Goal: Task Accomplishment & Management: Use online tool/utility

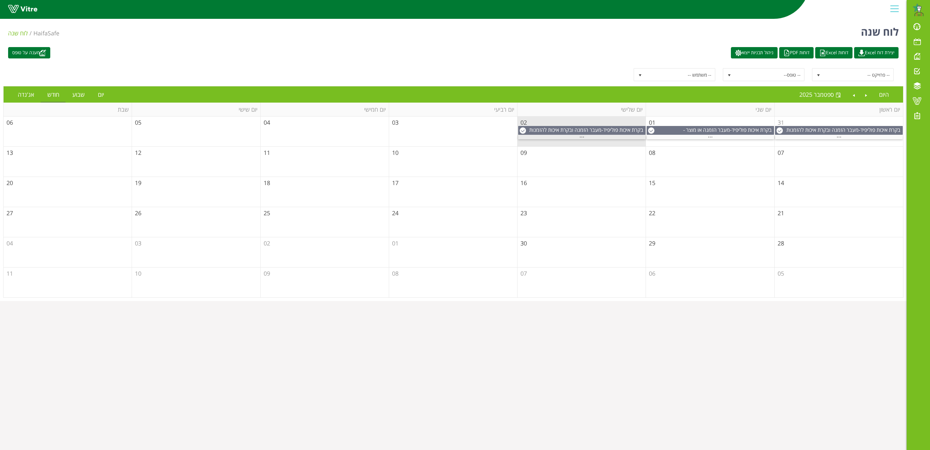
click at [582, 138] on span "..." at bounding box center [582, 135] width 5 height 7
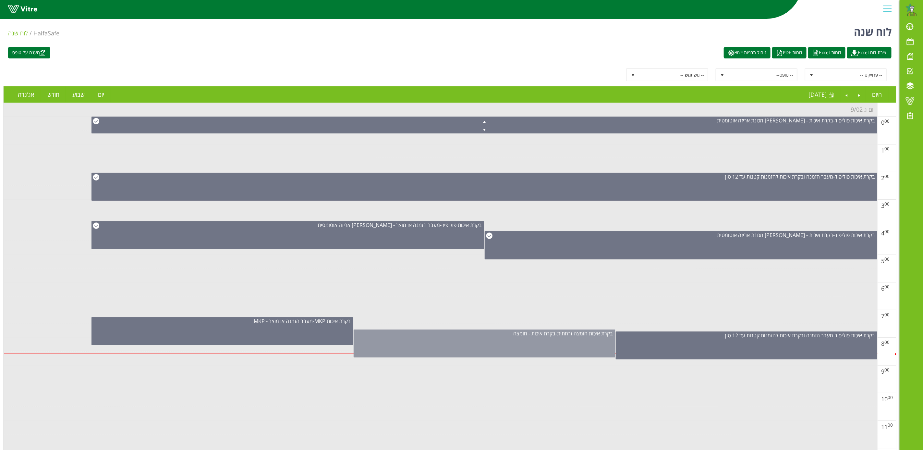
click at [546, 349] on div "בקרת איכות חומצה זרחתית - בקרת איכות - חומצה" at bounding box center [484, 343] width 261 height 28
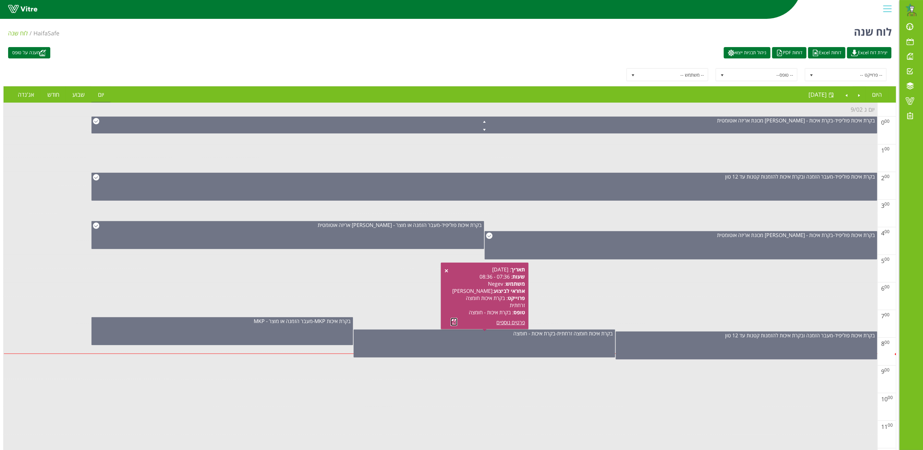
click at [456, 321] on link at bounding box center [454, 322] width 7 height 8
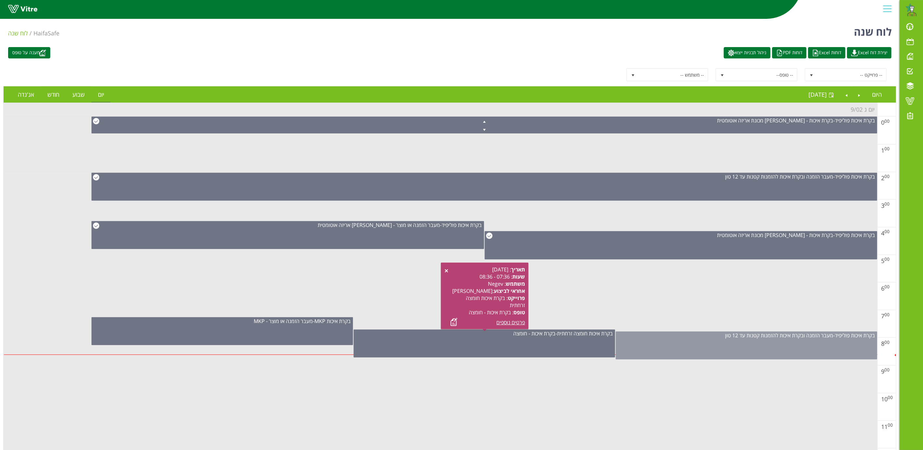
click at [772, 342] on div "בקרת איכות פוליפיד - מעבר הזמנה ובקרת איכות להזמנות קטנות עד 12 טון" at bounding box center [746, 345] width 261 height 28
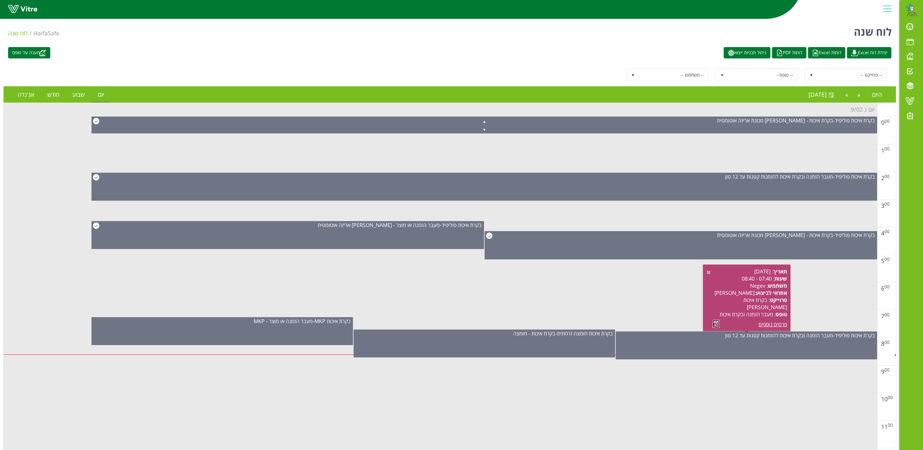
click at [714, 320] on link at bounding box center [716, 324] width 7 height 8
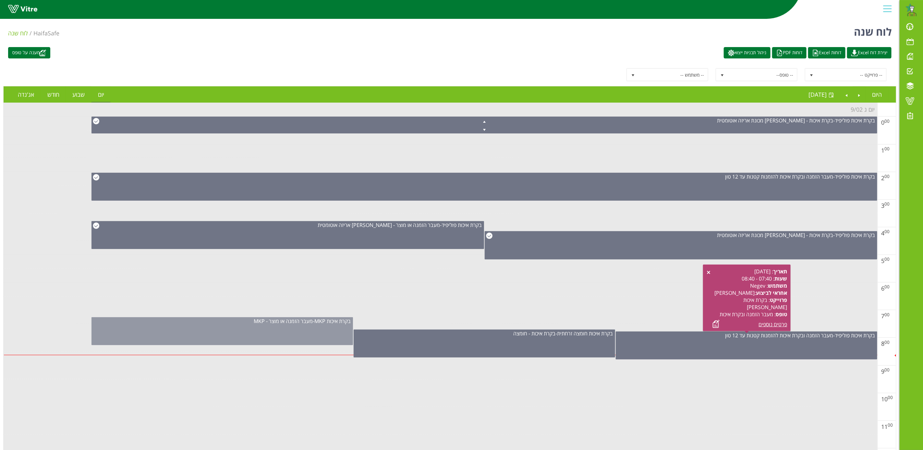
click at [276, 339] on div "בקרת איכות MKP - מעבר הזמנה או מוצר - MKP" at bounding box center [221, 331] width 261 height 28
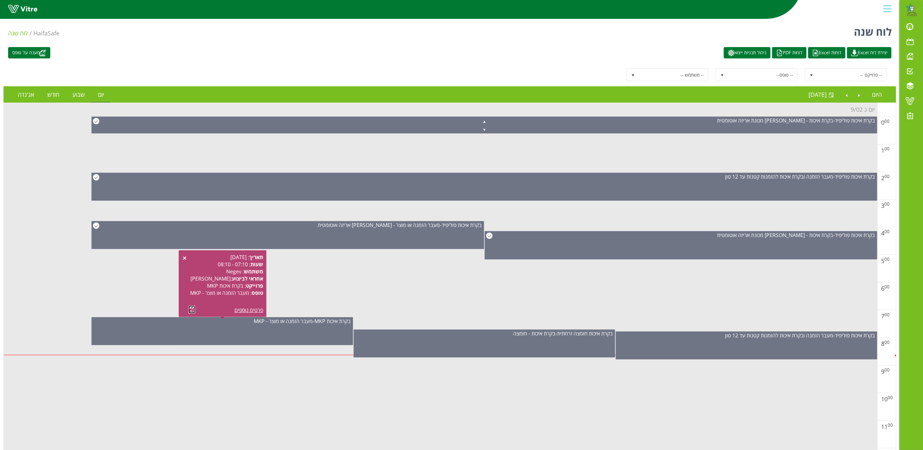
click at [191, 310] on link at bounding box center [191, 309] width 7 height 8
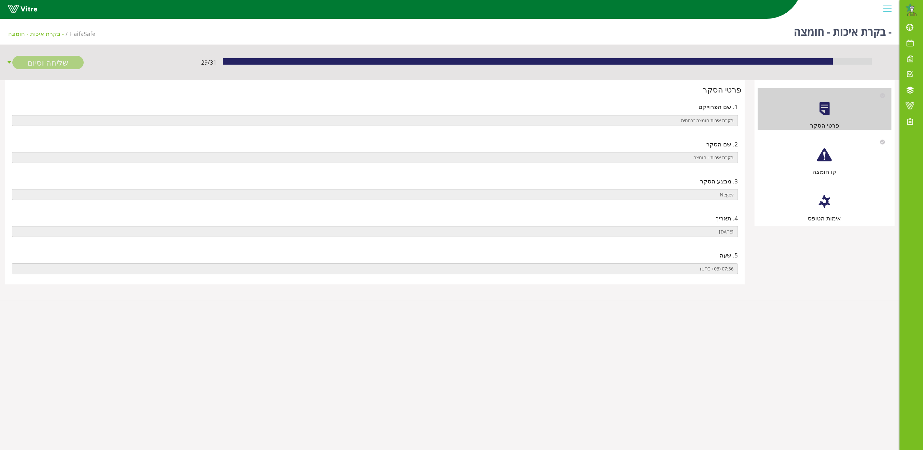
click at [821, 164] on div "קו חומצה" at bounding box center [825, 156] width 134 height 42
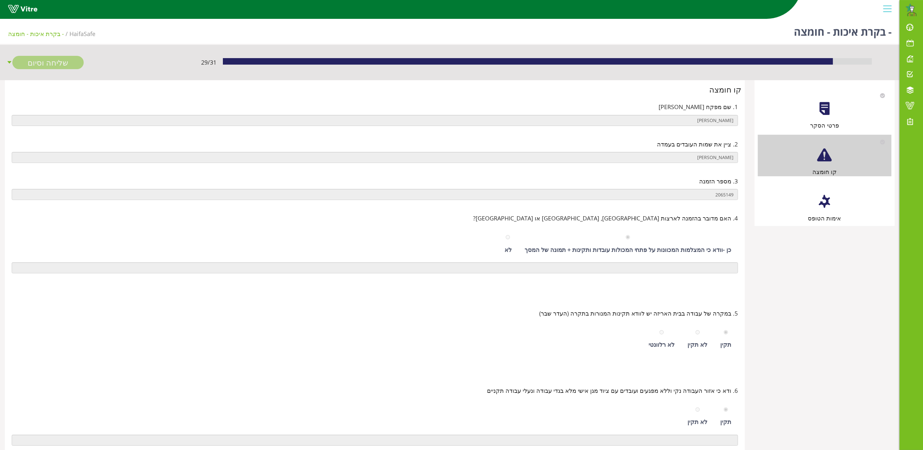
click at [825, 203] on div at bounding box center [824, 201] width 15 height 15
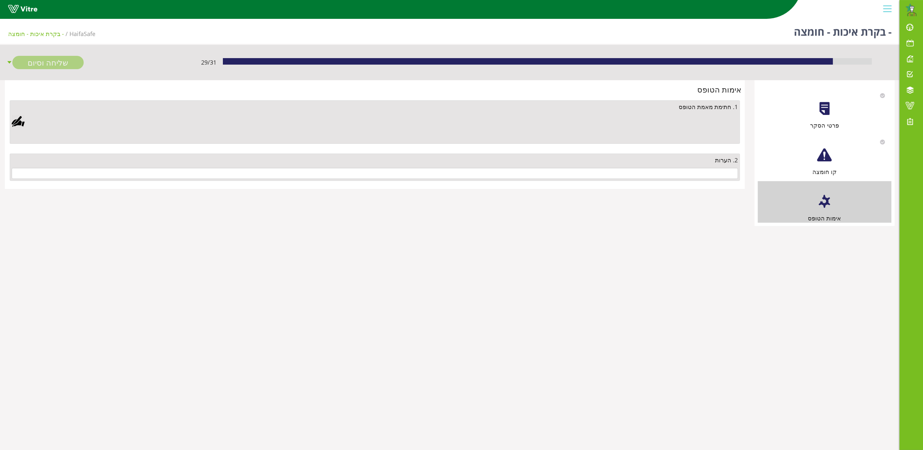
click at [17, 121] on div at bounding box center [18, 121] width 13 height 13
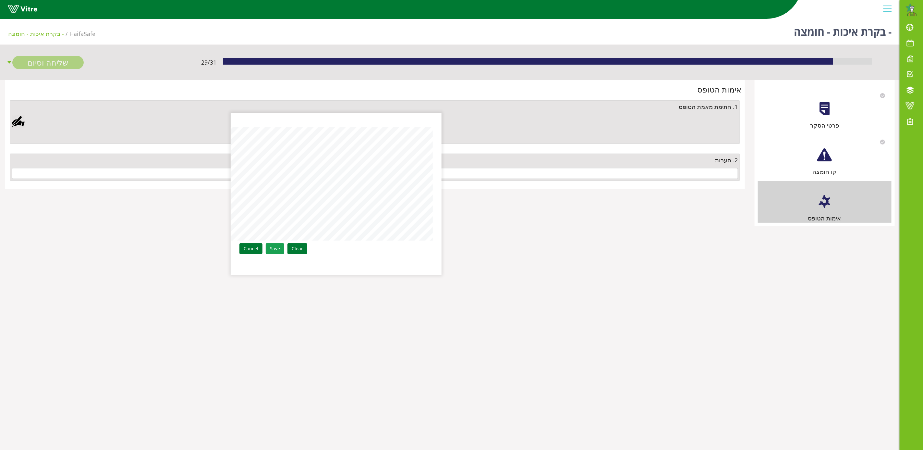
click at [275, 248] on link "Save" at bounding box center [275, 248] width 18 height 11
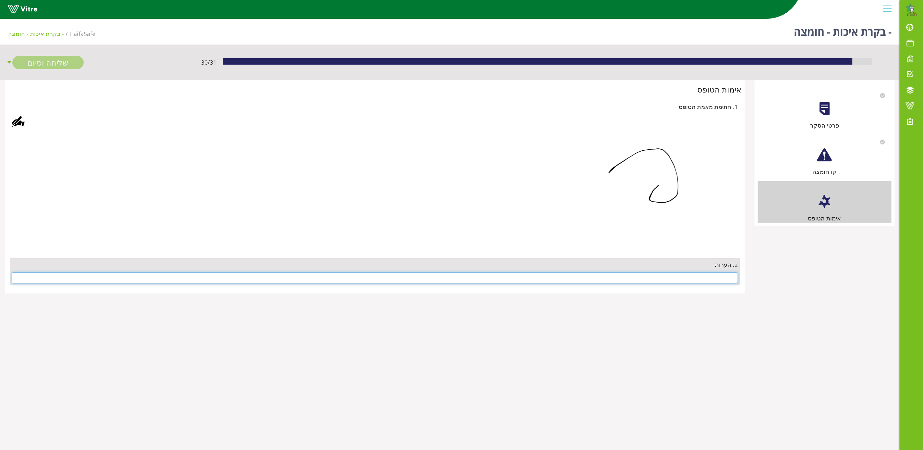
click at [662, 279] on input "text" at bounding box center [375, 277] width 726 height 11
type input "t"
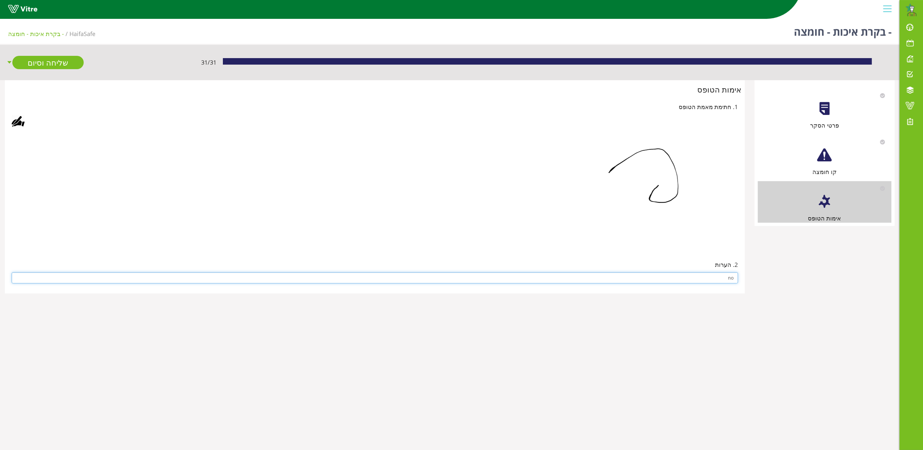
type input "no"
click at [625, 223] on img at bounding box center [632, 190] width 211 height 114
click at [59, 60] on link "שליחה וסיום" at bounding box center [47, 62] width 71 height 13
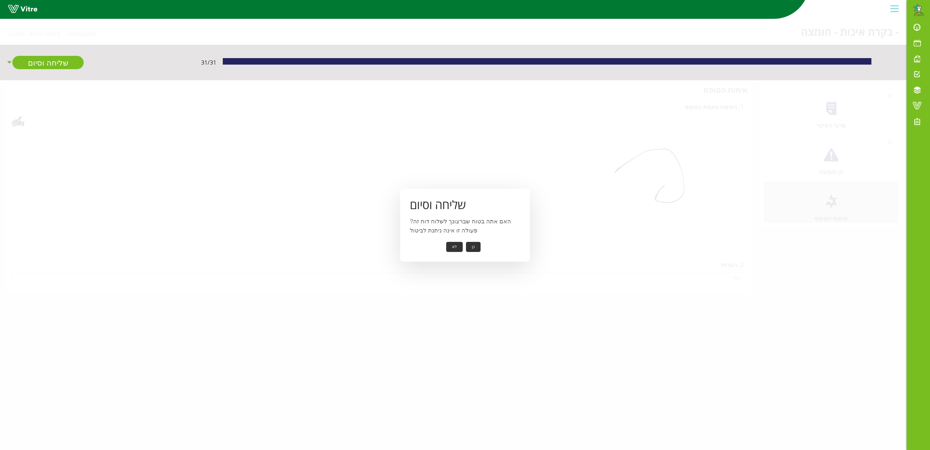
click at [478, 246] on button "כן" at bounding box center [473, 247] width 15 height 10
click at [463, 238] on button "אישור" at bounding box center [463, 242] width 21 height 10
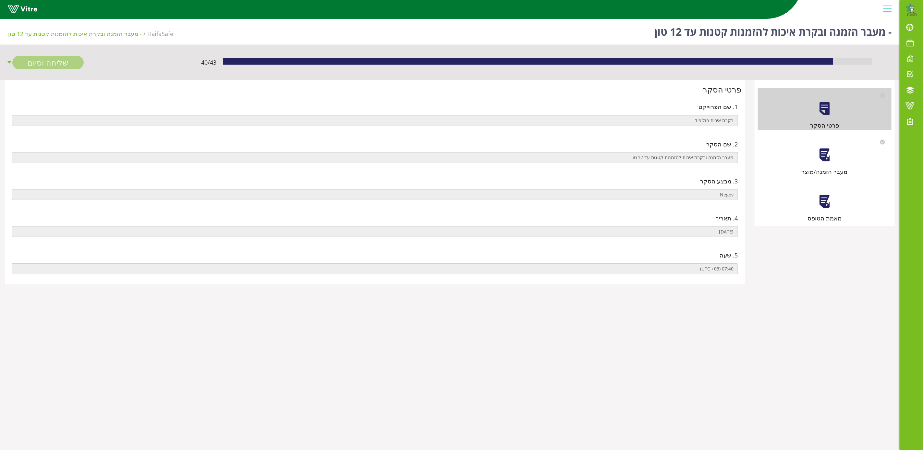
click at [828, 159] on div at bounding box center [824, 155] width 15 height 15
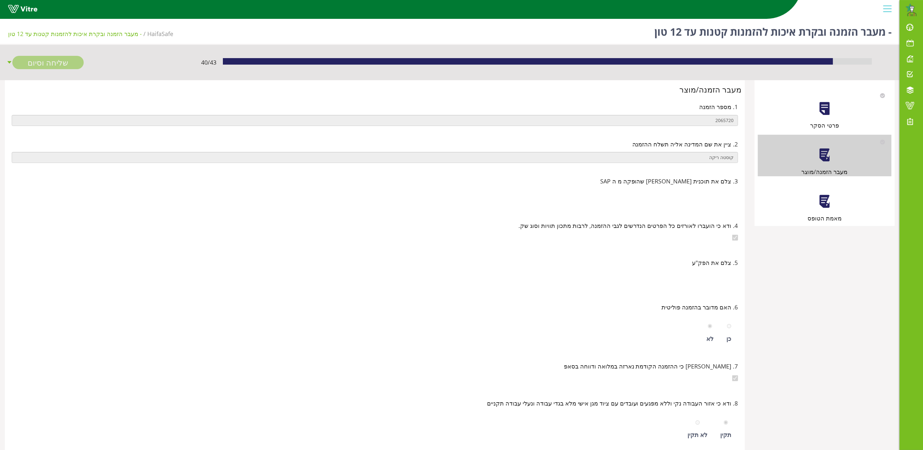
click at [825, 203] on div at bounding box center [824, 201] width 15 height 15
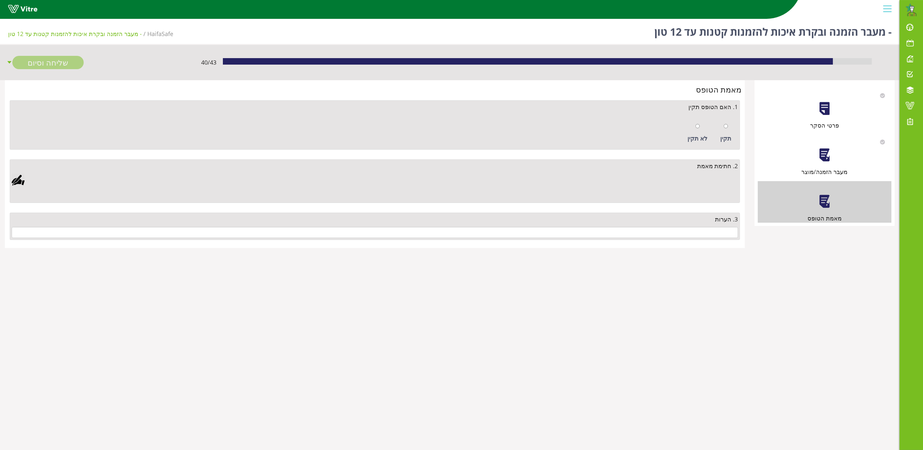
click at [723, 124] on div "תקין" at bounding box center [726, 133] width 18 height 30
radio input "true"
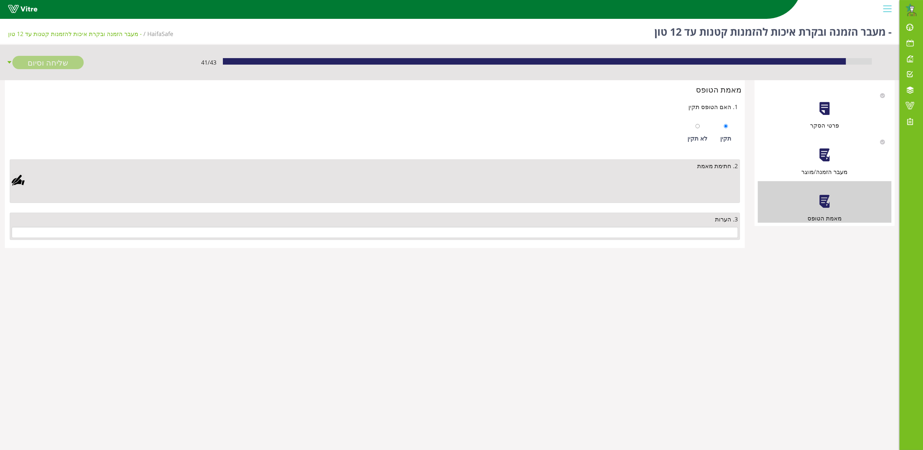
click at [20, 181] on div at bounding box center [18, 180] width 13 height 13
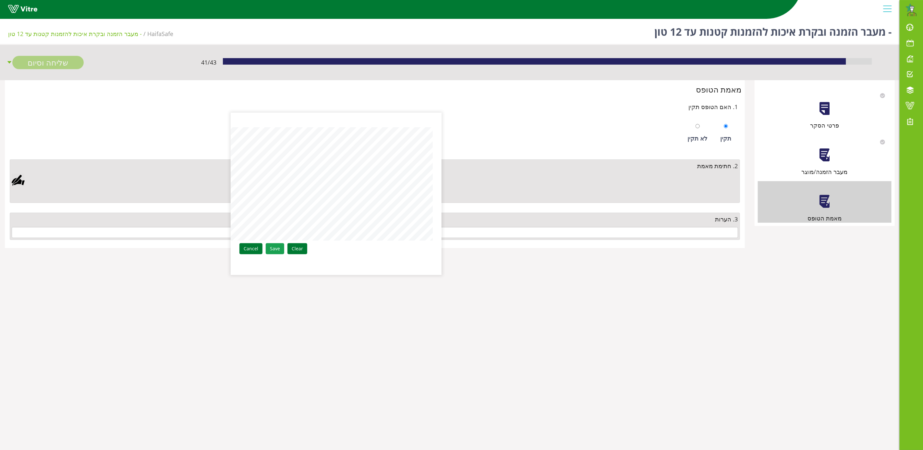
click at [272, 249] on link "Save" at bounding box center [275, 248] width 18 height 11
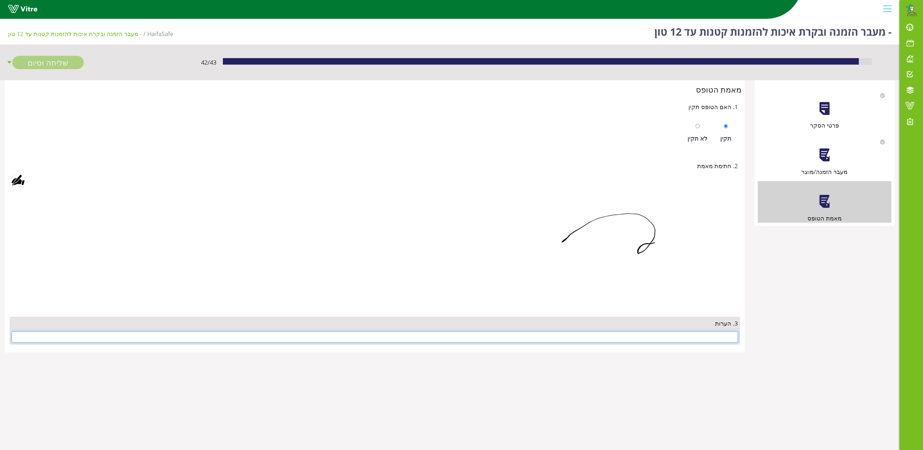
click at [673, 337] on input "text" at bounding box center [375, 336] width 726 height 11
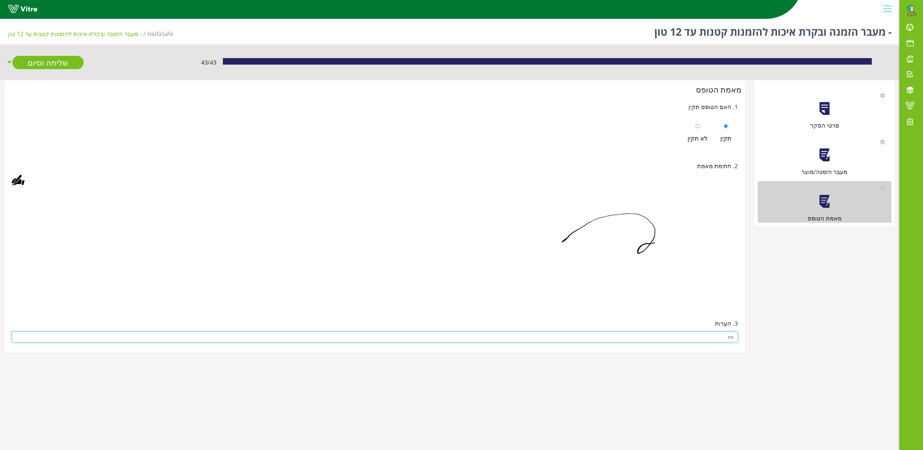
type input "no"
click at [523, 285] on div at bounding box center [375, 248] width 726 height 114
click at [34, 61] on link "שליחה וסיום" at bounding box center [47, 62] width 71 height 13
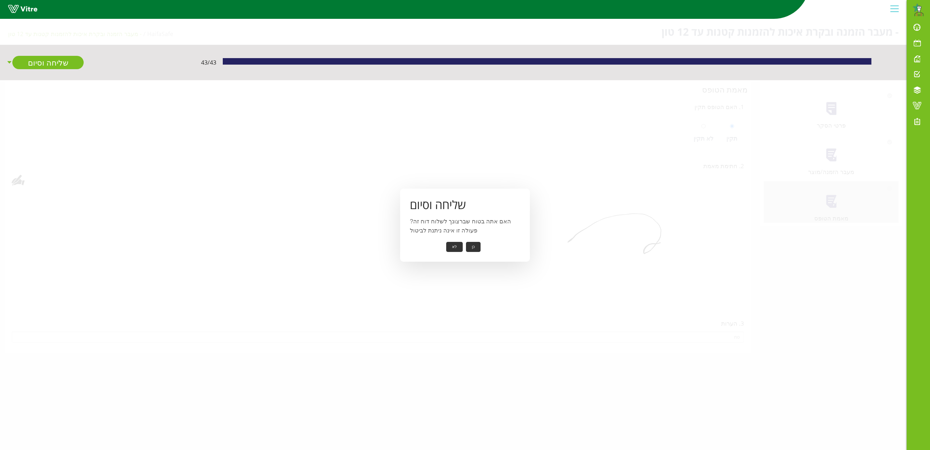
click at [474, 248] on button "כן" at bounding box center [473, 247] width 15 height 10
click at [465, 240] on button "אישור" at bounding box center [463, 242] width 21 height 10
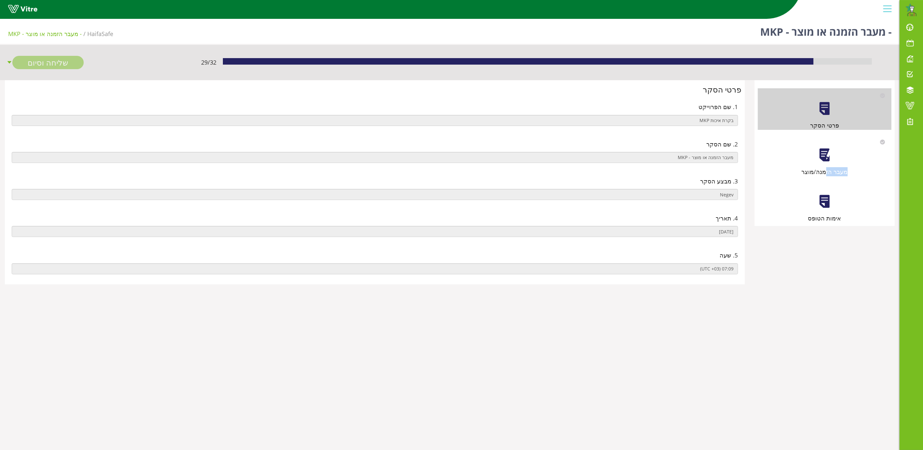
click at [827, 162] on div "מעבר הזמנה/מוצר" at bounding box center [825, 156] width 134 height 42
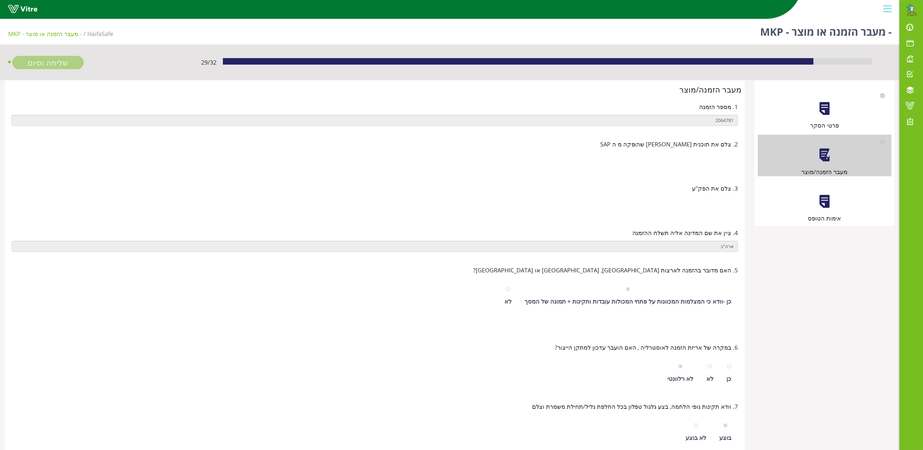
click at [816, 199] on div "אימות הטופס" at bounding box center [825, 202] width 134 height 42
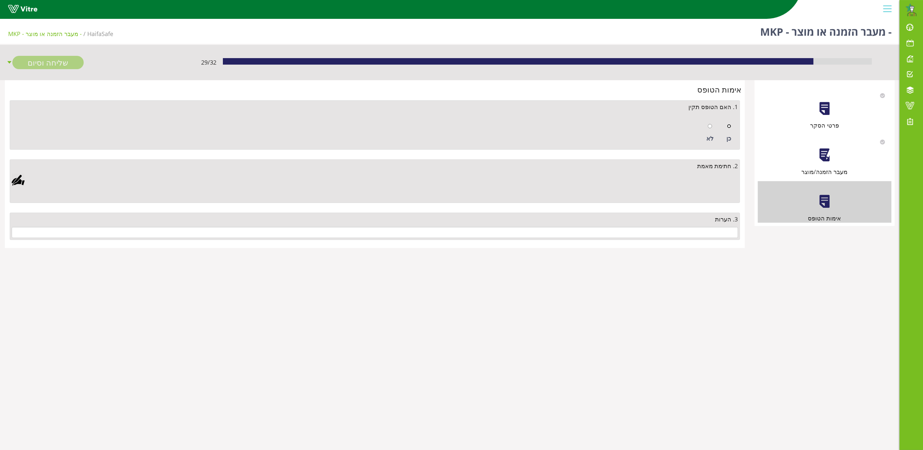
click at [727, 125] on input "radio" at bounding box center [729, 126] width 4 height 4
radio input "true"
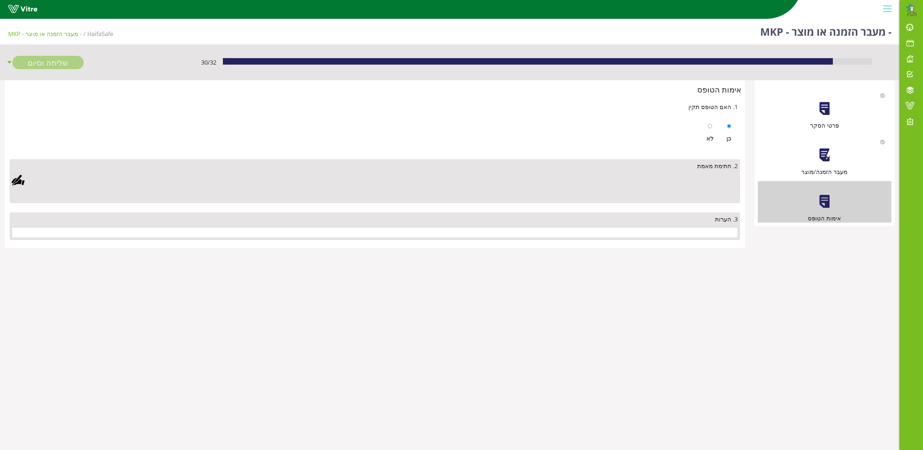
click at [23, 183] on div at bounding box center [18, 180] width 13 height 13
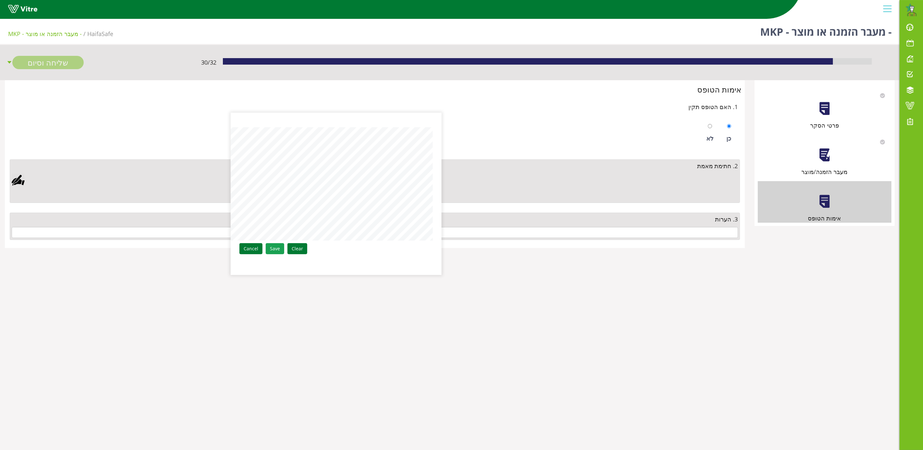
click at [279, 246] on link "Save" at bounding box center [275, 248] width 18 height 11
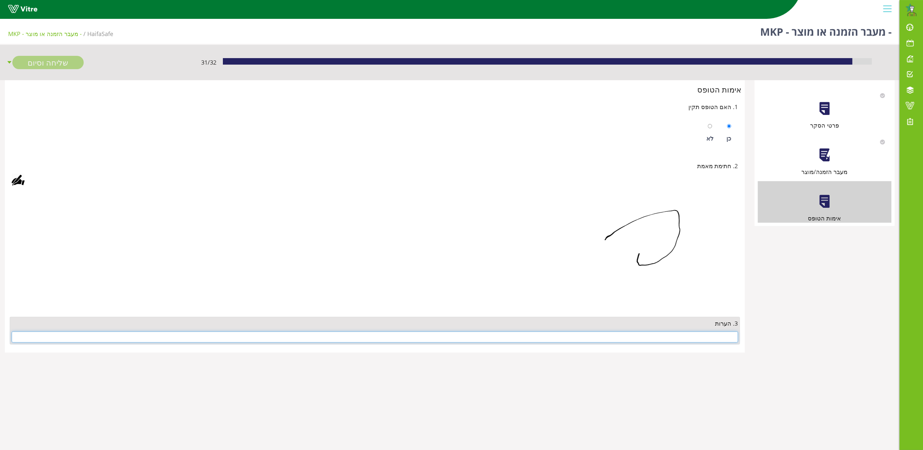
click at [674, 337] on input "text" at bounding box center [375, 336] width 726 height 11
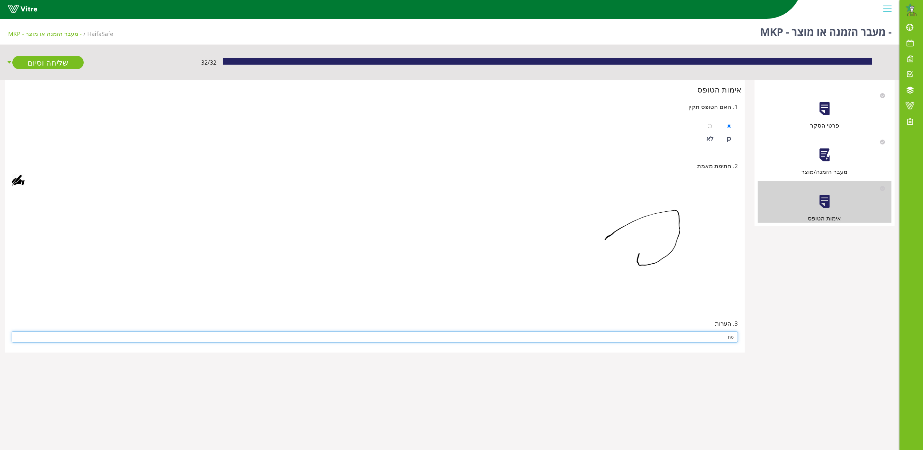
type input "no"
click at [593, 283] on img at bounding box center [632, 248] width 211 height 114
click at [63, 61] on link "שליחה וסיום" at bounding box center [47, 62] width 71 height 13
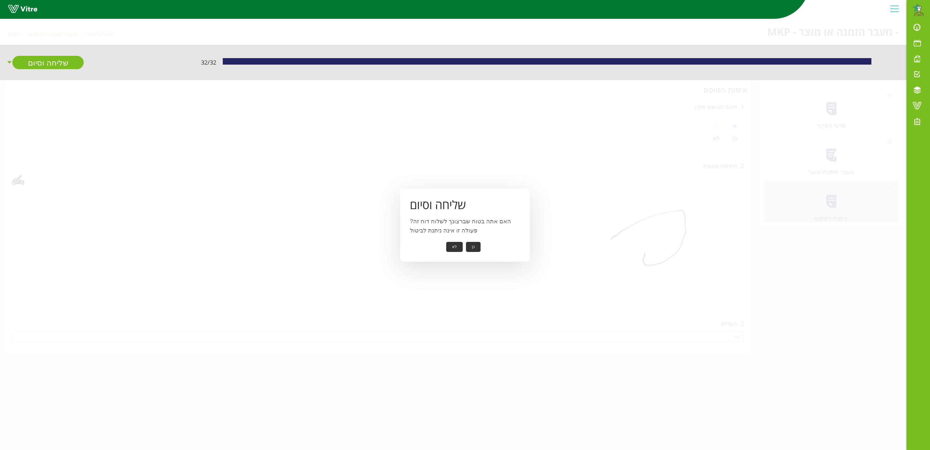
click at [469, 243] on button "כן" at bounding box center [473, 247] width 15 height 10
click at [466, 240] on button "אישור" at bounding box center [463, 242] width 21 height 10
